Goal: Check status: Check status

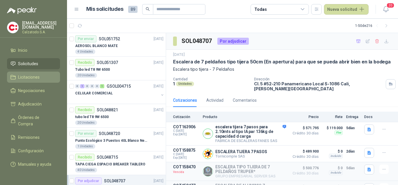
scroll to position [58, 0]
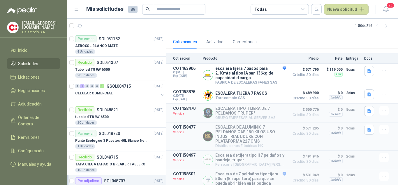
click at [29, 61] on span "Solicitudes" at bounding box center [28, 63] width 20 height 6
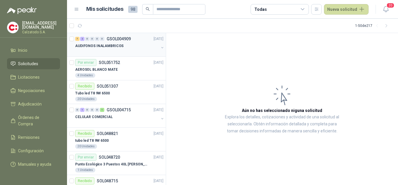
click at [113, 40] on p "GSOL004909" at bounding box center [119, 39] width 24 height 4
